Goal: Information Seeking & Learning: Learn about a topic

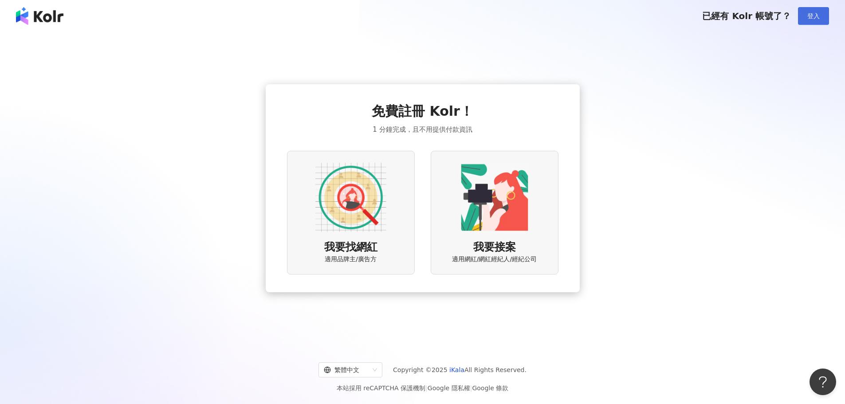
click at [818, 16] on span "登入" at bounding box center [813, 15] width 12 height 7
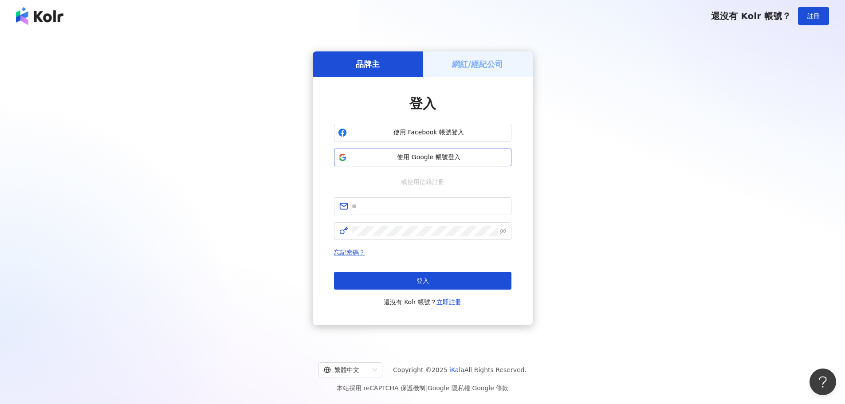
click at [420, 157] on span "使用 Google 帳號登入" at bounding box center [428, 157] width 157 height 9
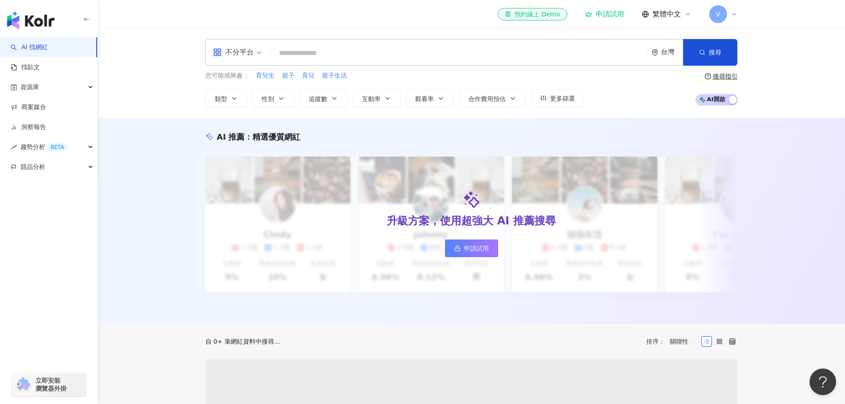
click at [341, 53] on input "search" at bounding box center [459, 53] width 370 height 17
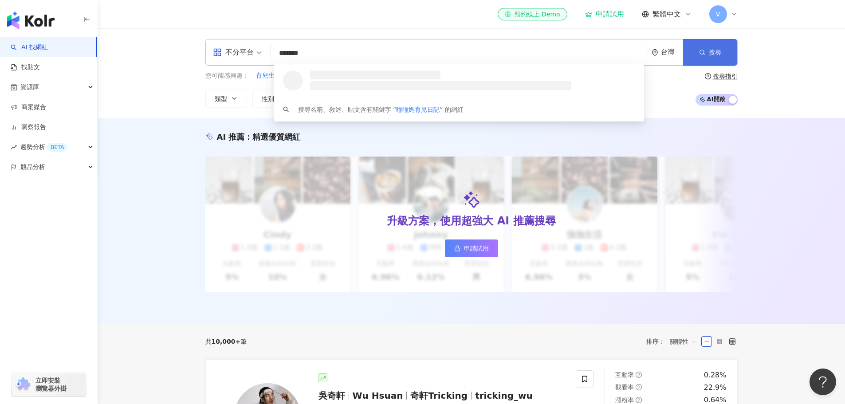
type input "*******"
click at [720, 49] on span "搜尋" at bounding box center [715, 52] width 12 height 7
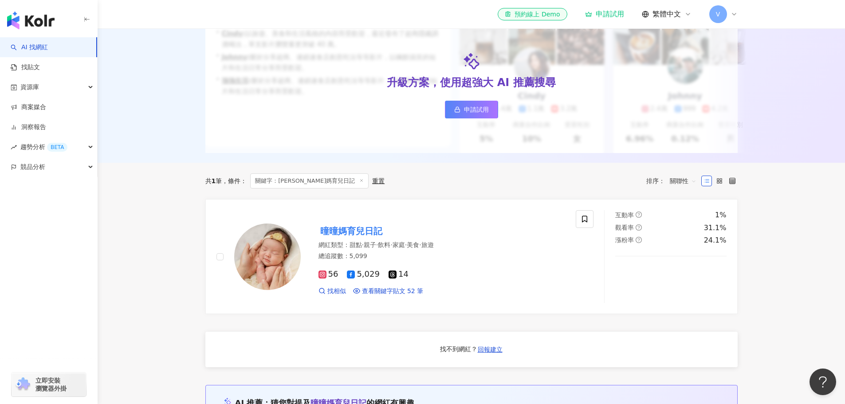
scroll to position [222, 0]
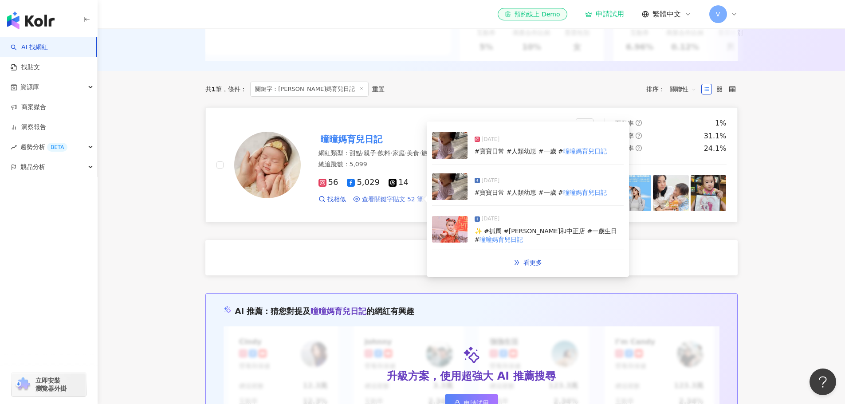
click at [413, 204] on span "查看關鍵字貼文 52 筆" at bounding box center [393, 199] width 62 height 9
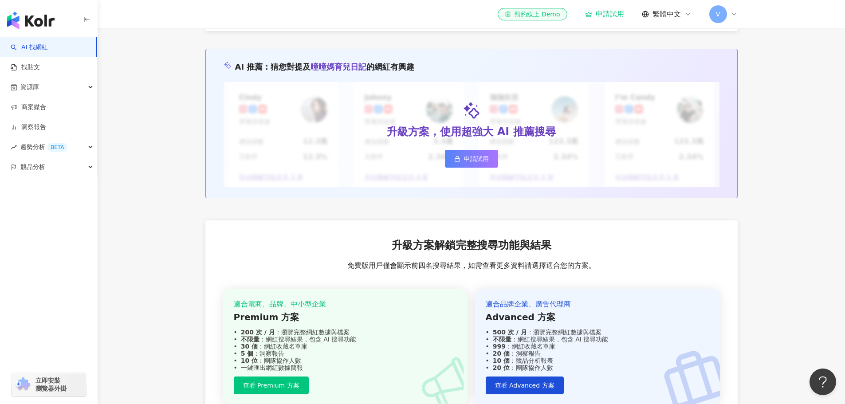
scroll to position [621, 0]
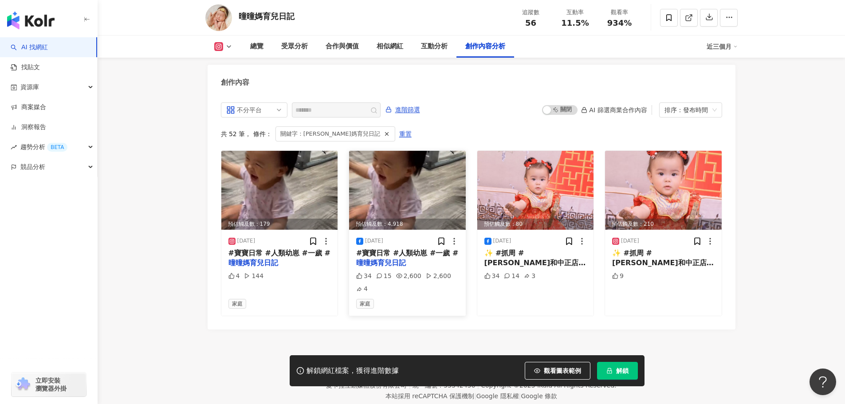
scroll to position [2727, 0]
